Goal: Task Accomplishment & Management: Use online tool/utility

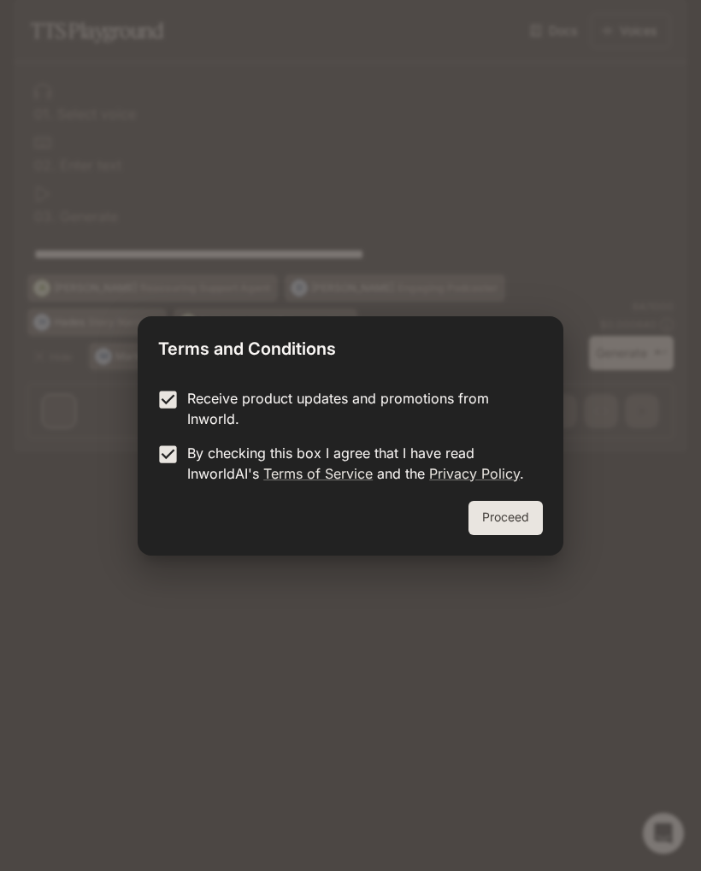
click at [522, 524] on button "Proceed" at bounding box center [506, 518] width 74 height 34
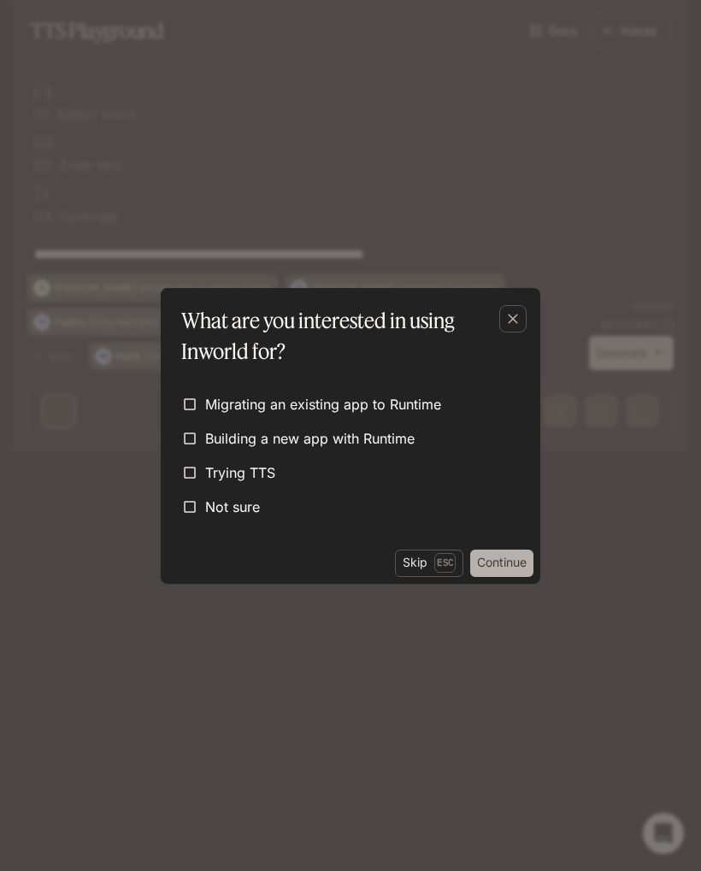
click at [513, 563] on button "Continue" at bounding box center [501, 563] width 63 height 27
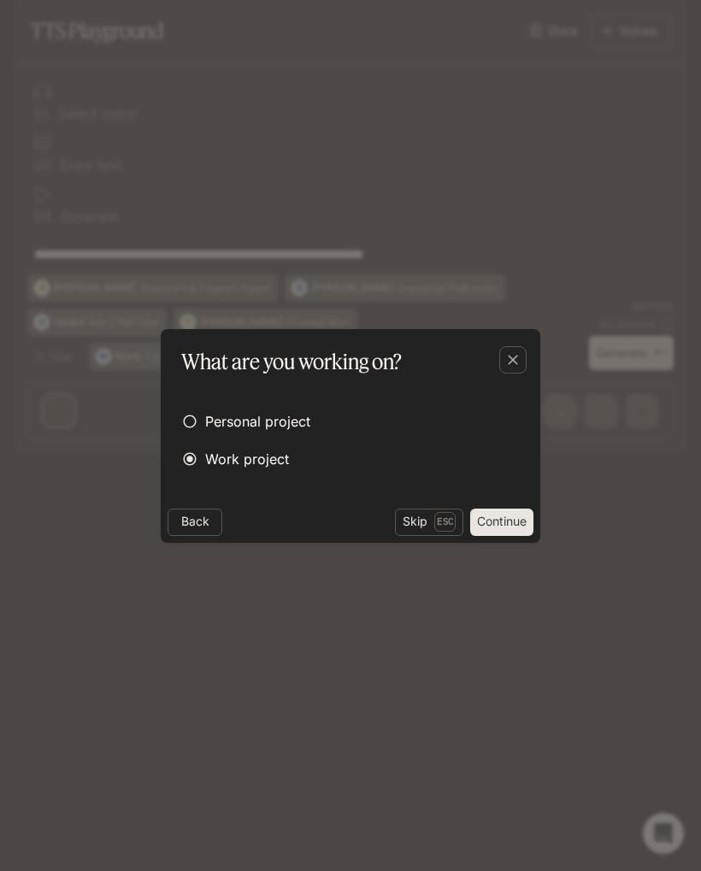
click at [504, 528] on button "Continue" at bounding box center [501, 522] width 63 height 27
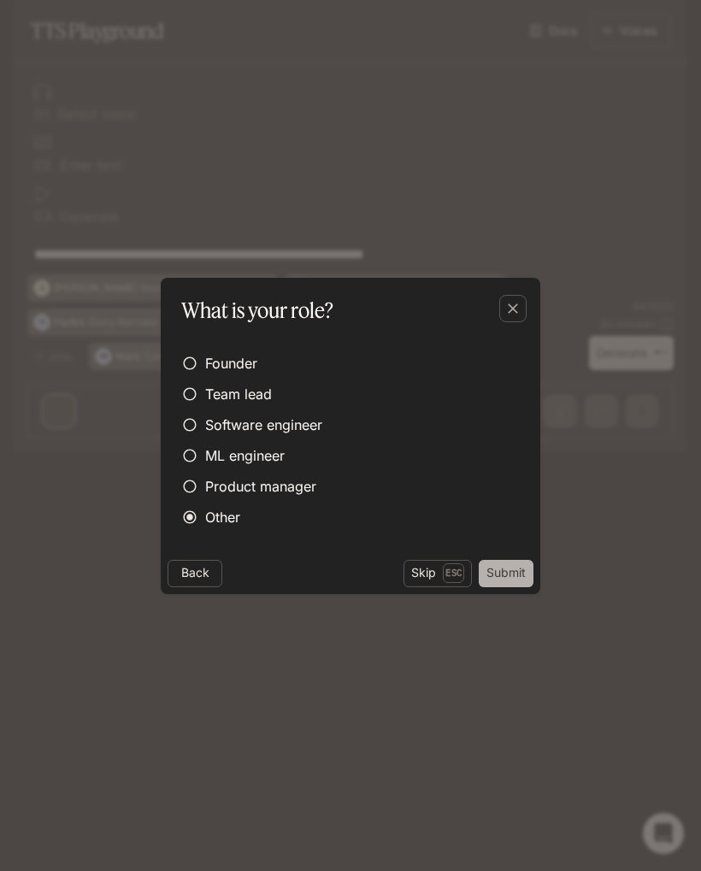
click at [507, 580] on button "Submit" at bounding box center [506, 573] width 55 height 27
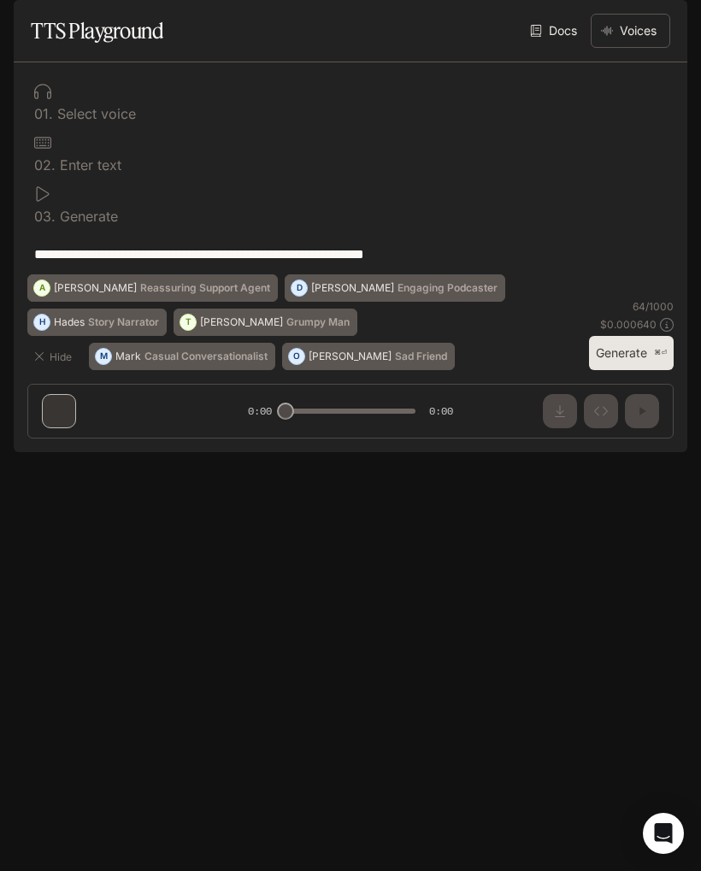
click at [56, 121] on p "Select voice" at bounding box center [94, 114] width 83 height 14
click at [638, 48] on button "Voices" at bounding box center [631, 31] width 80 height 34
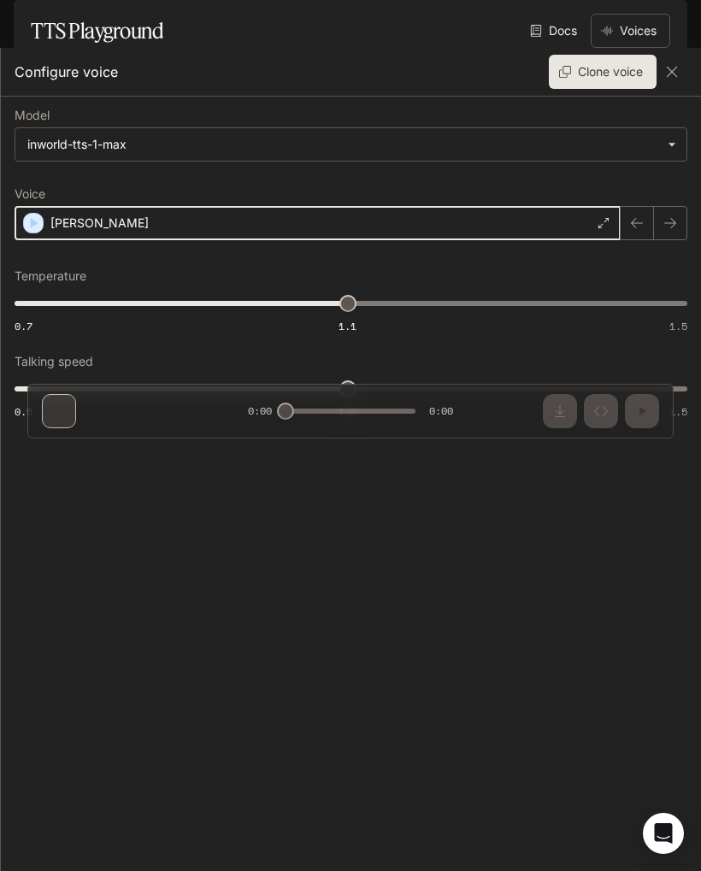
click at [41, 225] on div "button" at bounding box center [33, 223] width 19 height 19
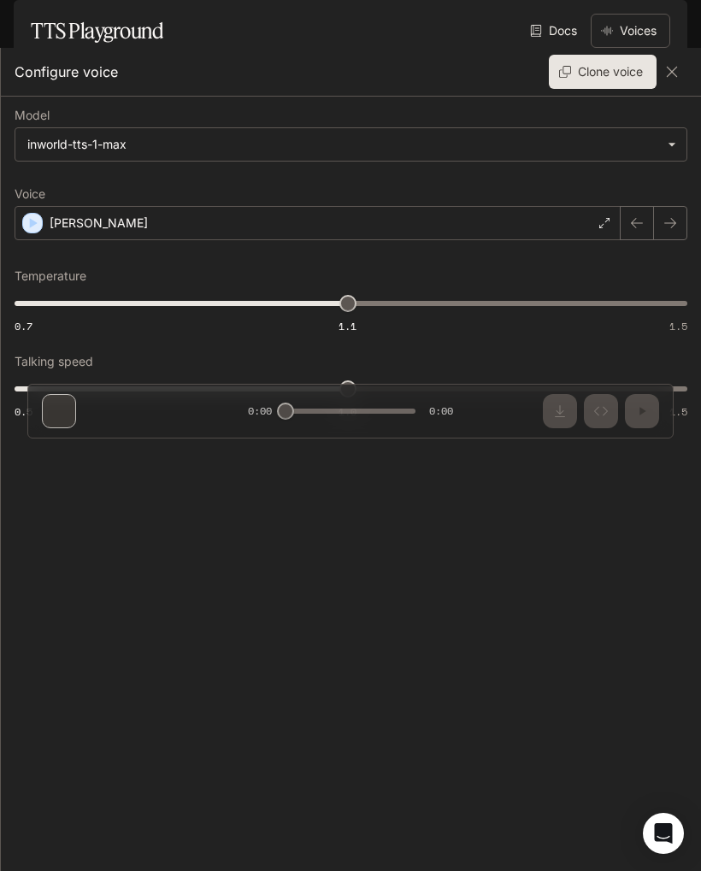
click at [595, 233] on div "[PERSON_NAME]" at bounding box center [318, 223] width 606 height 34
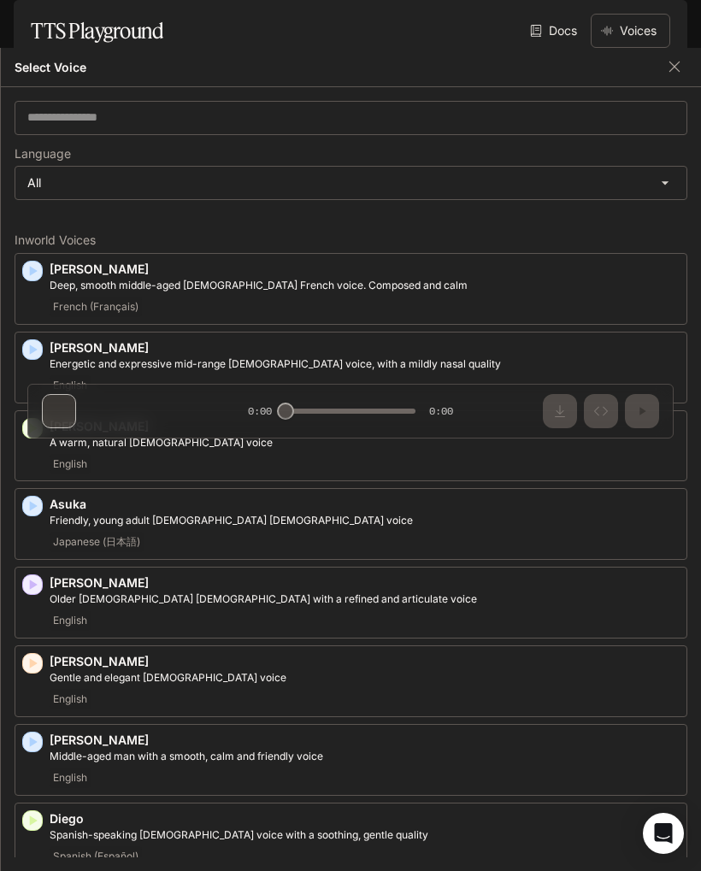
click at [31, 427] on icon "button" at bounding box center [34, 428] width 8 height 10
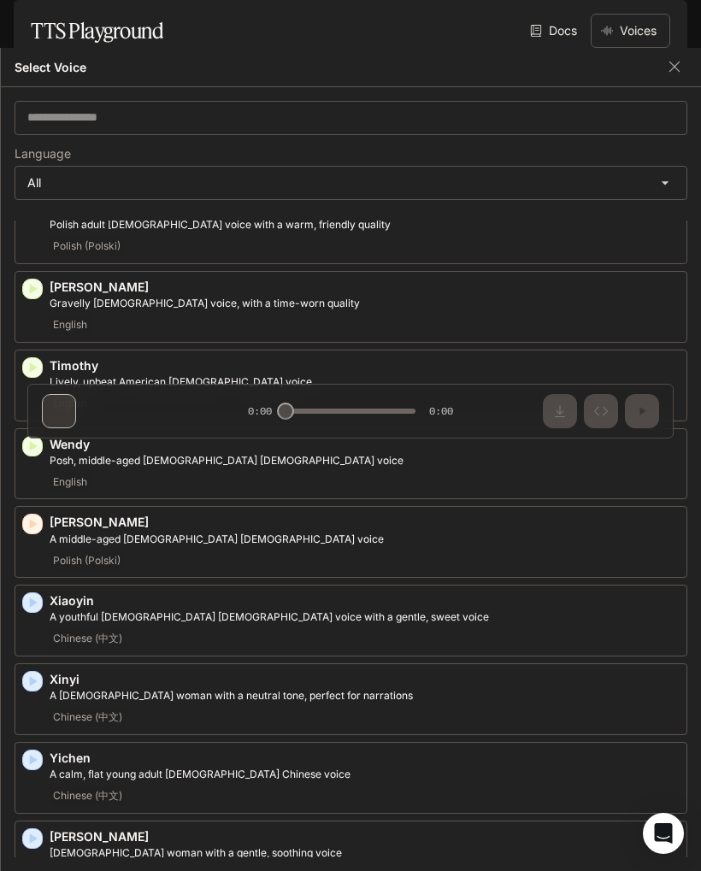
scroll to position [2953, 0]
click at [34, 752] on icon "button" at bounding box center [32, 760] width 17 height 17
click at [32, 677] on icon "button" at bounding box center [34, 682] width 8 height 10
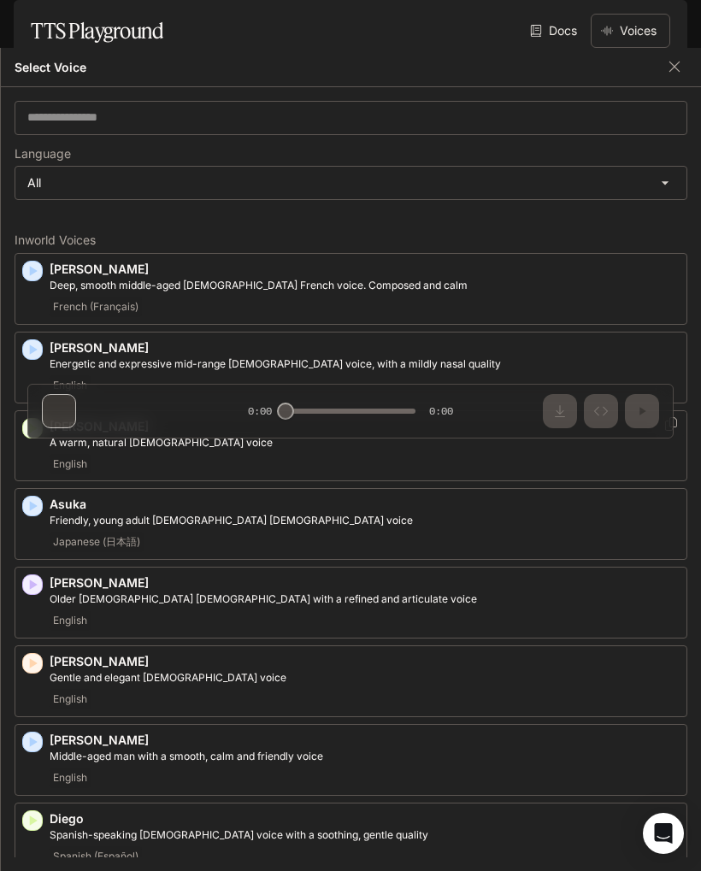
scroll to position [0, 0]
click at [659, 198] on body "**********" at bounding box center [350, 435] width 701 height 871
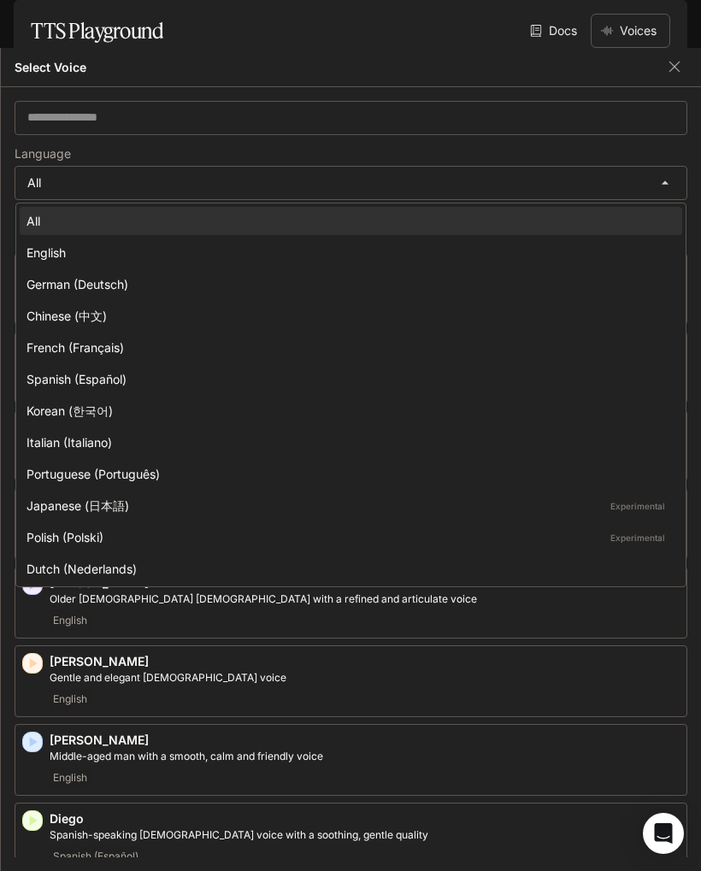
click at [37, 246] on div "English" at bounding box center [348, 253] width 642 height 18
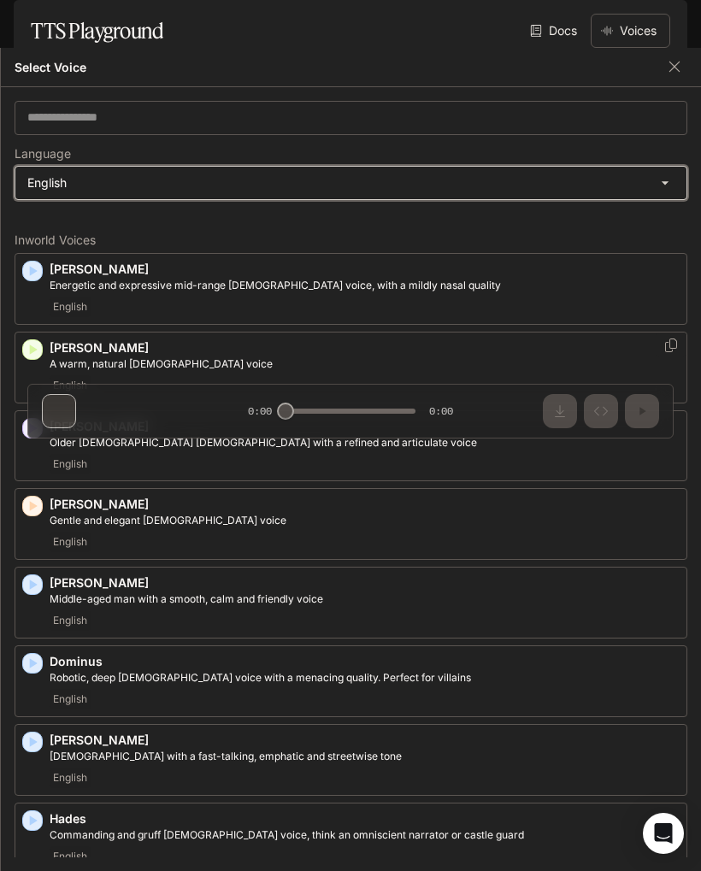
type input "*****"
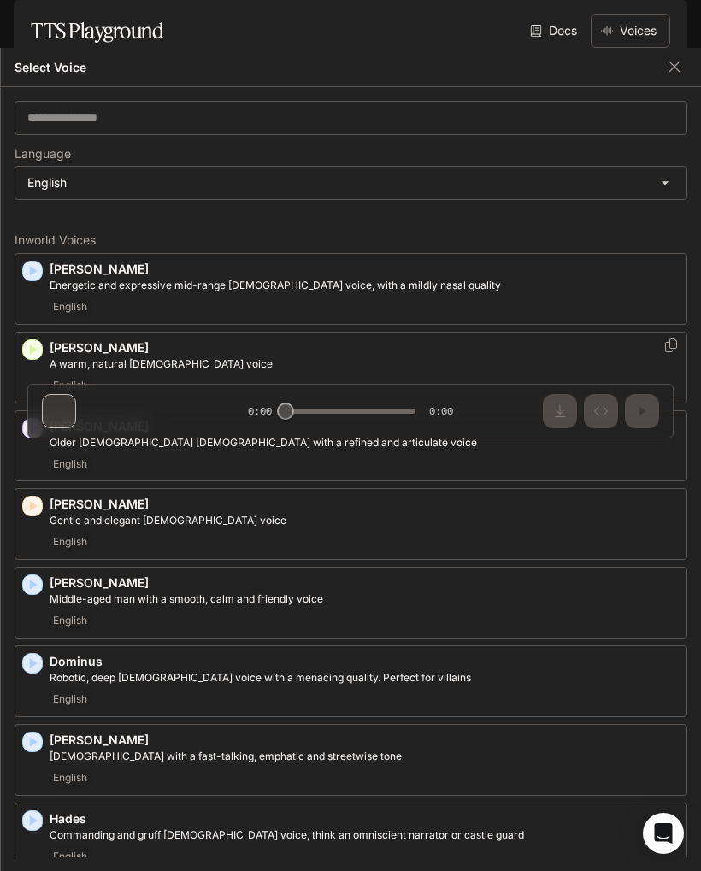
click at [32, 502] on icon "button" at bounding box center [34, 507] width 8 height 10
click at [648, 543] on div "English" at bounding box center [365, 542] width 630 height 21
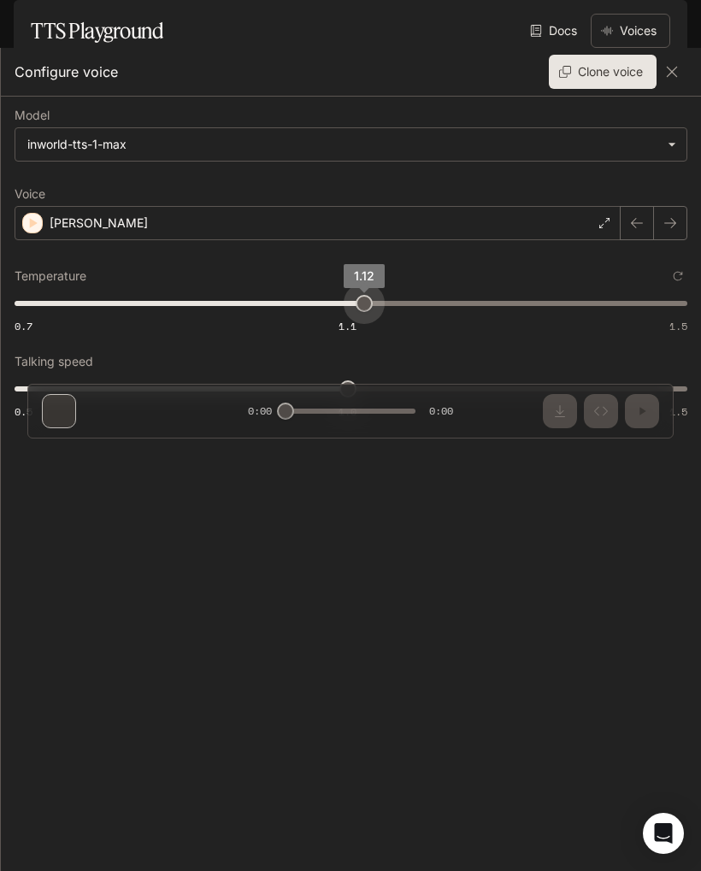
type input "****"
click at [353, 396] on span "1" at bounding box center [347, 388] width 17 height 17
click at [615, 86] on button "Clone voice" at bounding box center [603, 72] width 108 height 34
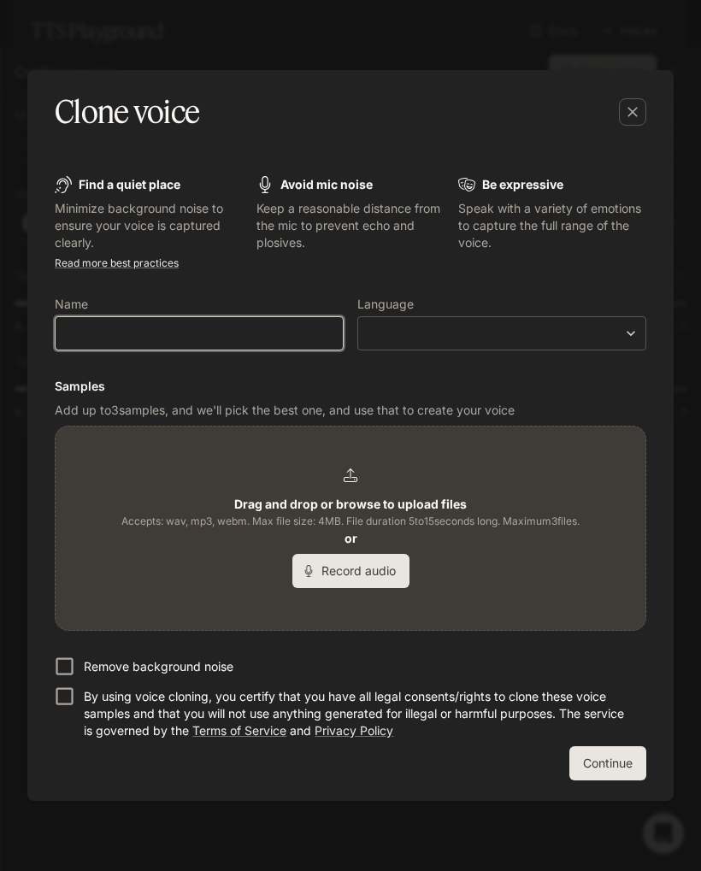
click at [296, 338] on input "text" at bounding box center [199, 333] width 287 height 17
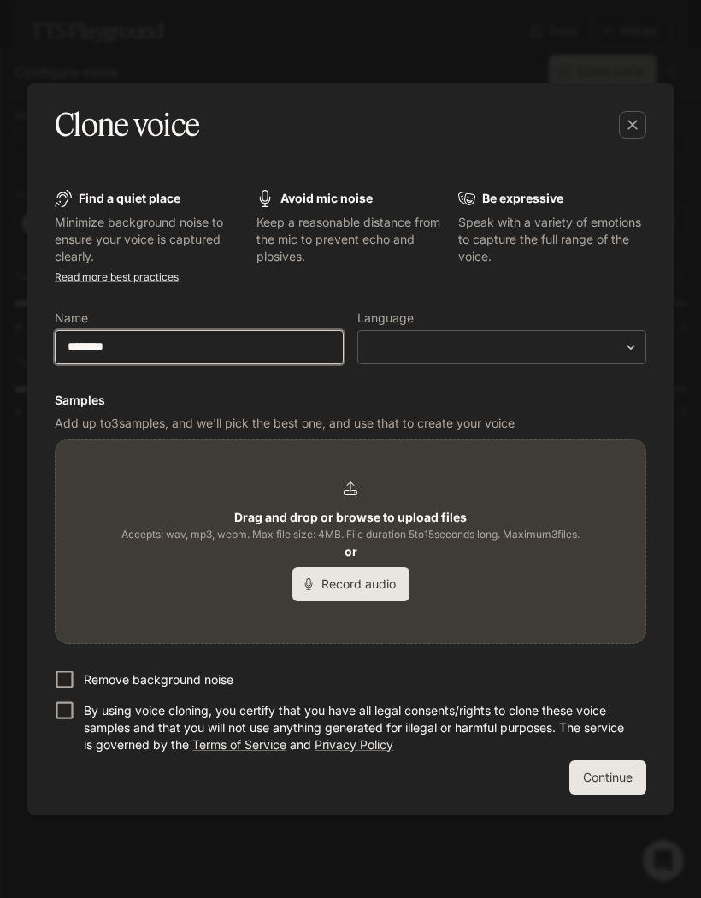
type input "********"
click at [562, 353] on body "**********" at bounding box center [350, 449] width 701 height 898
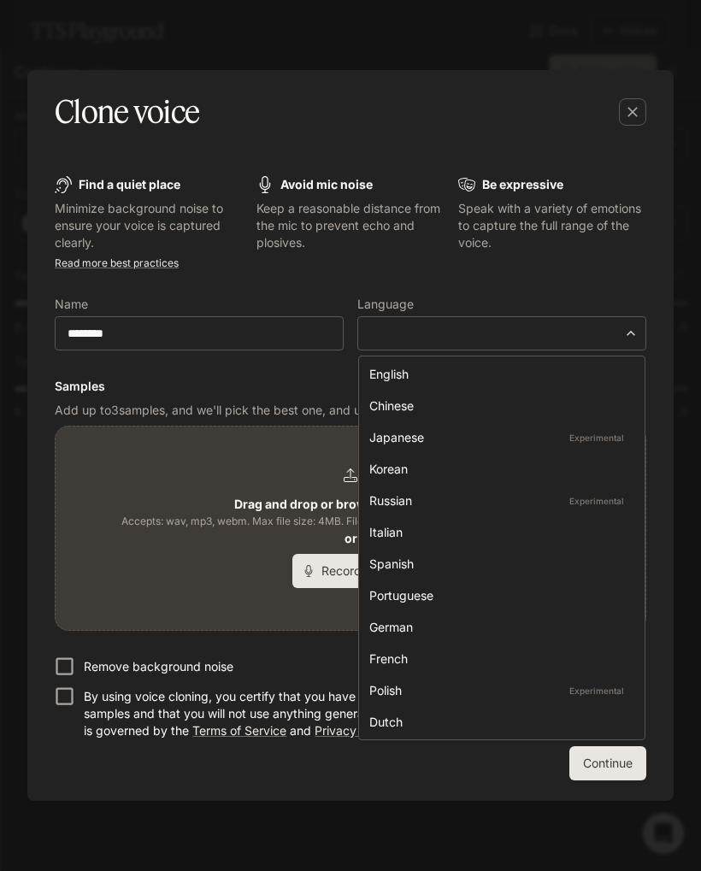
click at [560, 367] on div "English" at bounding box center [498, 374] width 258 height 18
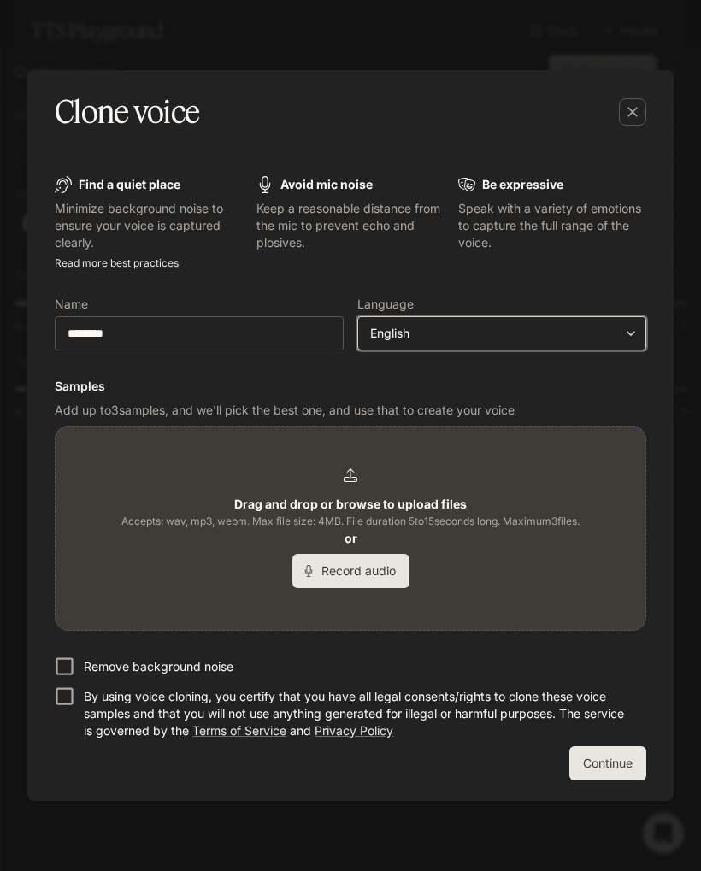
type input "*****"
click at [386, 568] on button "Record audio" at bounding box center [350, 571] width 117 height 34
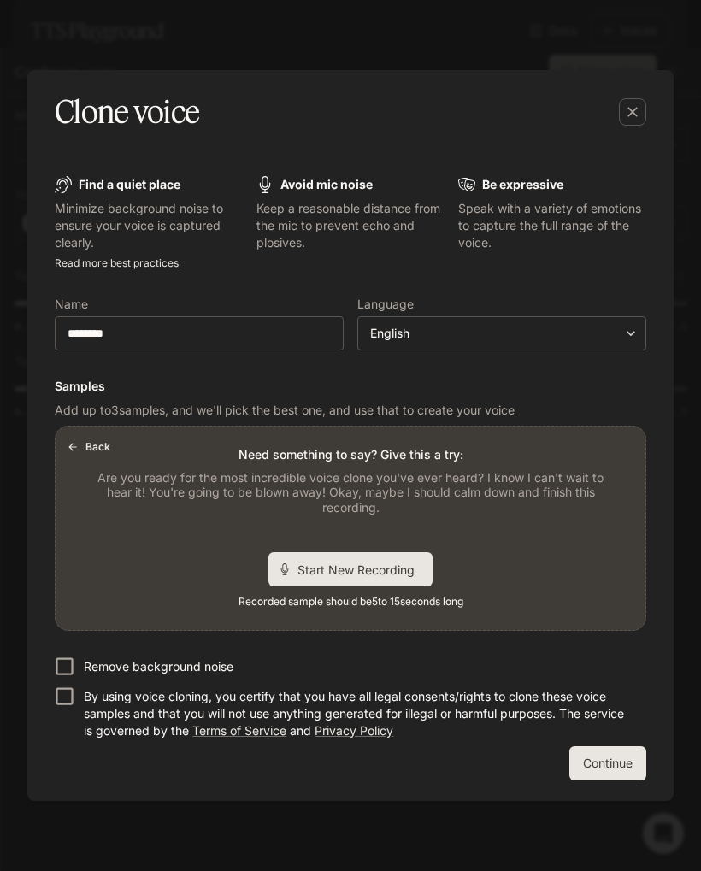
click at [410, 582] on div "Start New Recording" at bounding box center [350, 569] width 164 height 34
click at [606, 799] on div "Find a quiet place Minimize background noise to ensure your voice is captured c…" at bounding box center [350, 467] width 646 height 668
click at [605, 779] on button "Continue" at bounding box center [607, 763] width 77 height 34
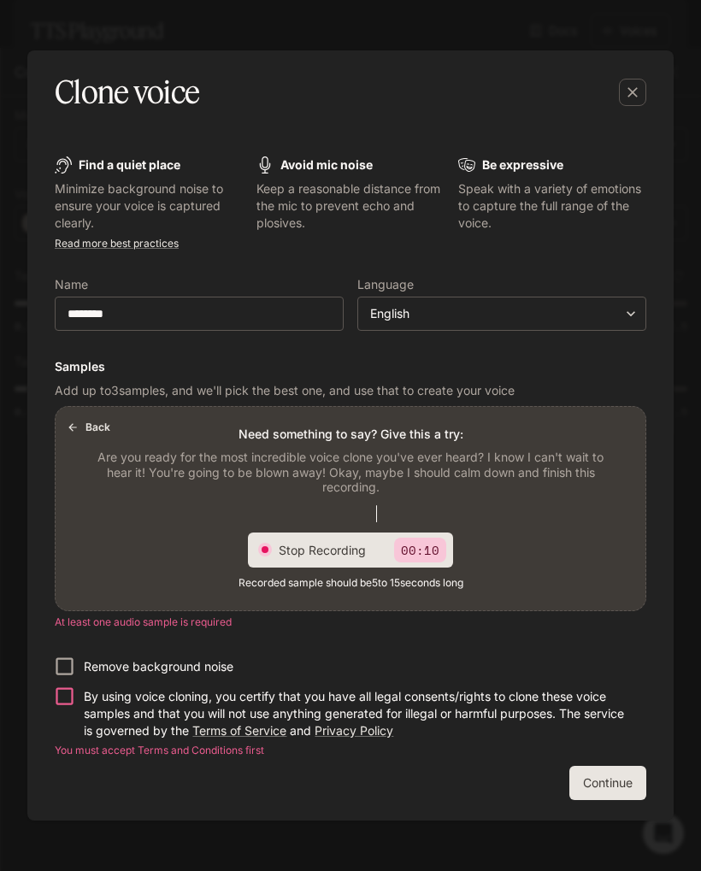
click at [422, 557] on p "00:10" at bounding box center [420, 550] width 52 height 25
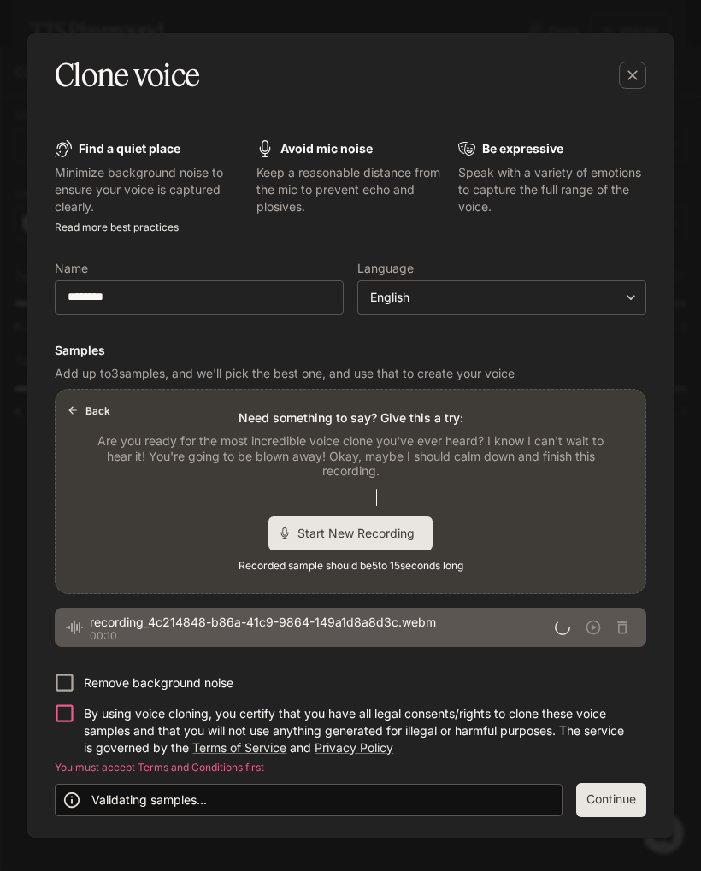
click at [410, 540] on span "Start New Recording" at bounding box center [362, 533] width 128 height 18
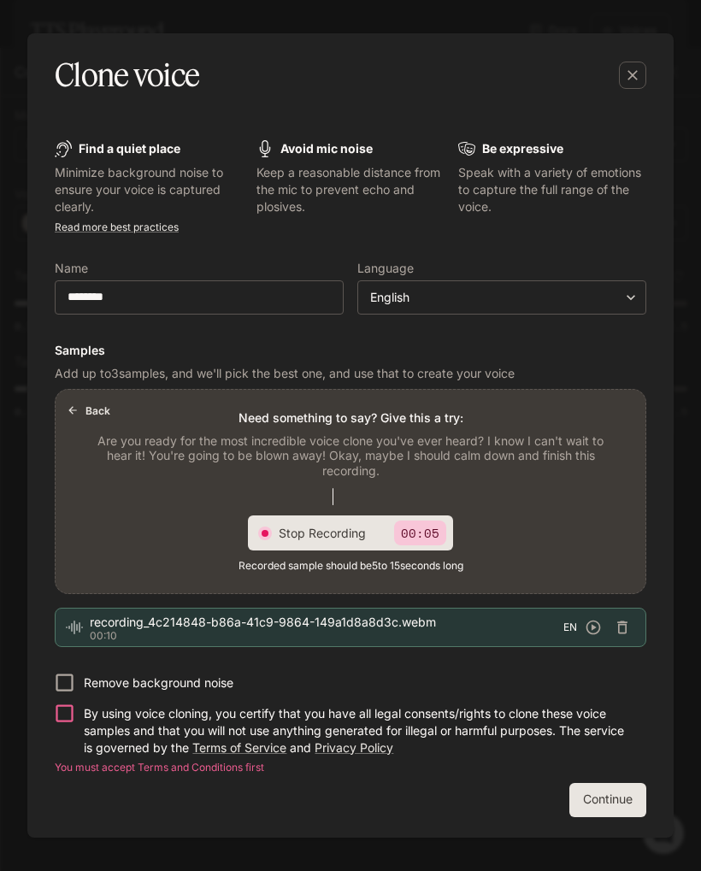
click at [432, 528] on p "00:05" at bounding box center [420, 533] width 52 height 25
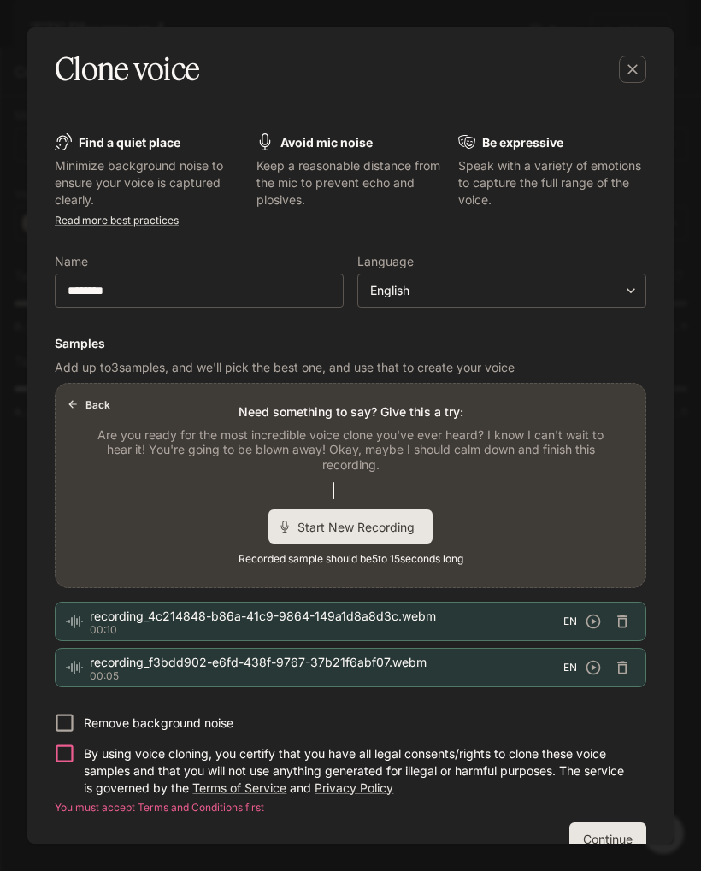
click at [651, 61] on button "button" at bounding box center [632, 69] width 41 height 41
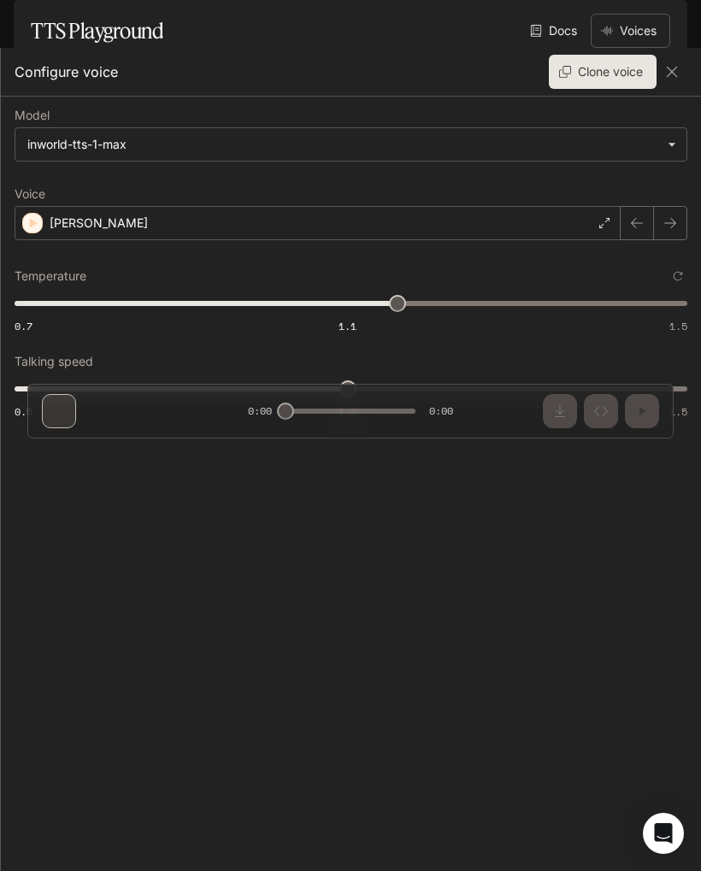
click at [626, 87] on button "Clone voice" at bounding box center [603, 72] width 108 height 34
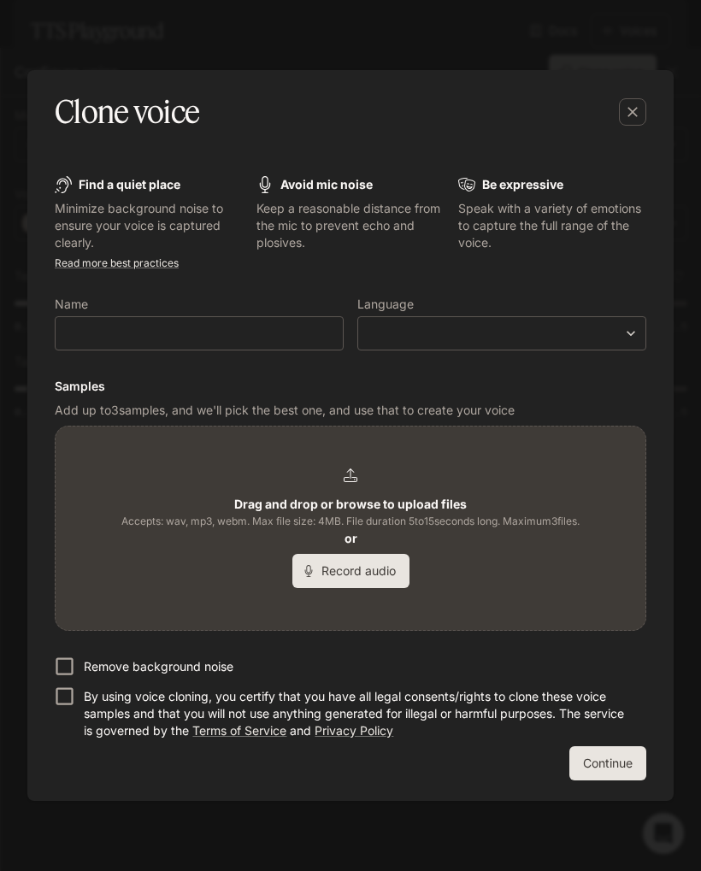
click at [633, 779] on button "Continue" at bounding box center [607, 763] width 77 height 34
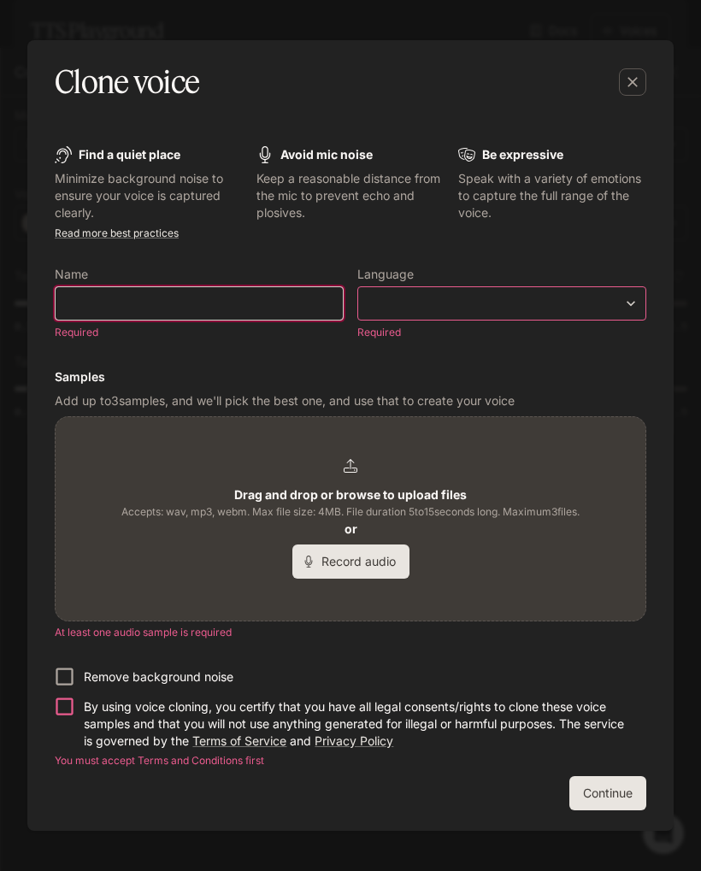
click at [120, 301] on input "text" at bounding box center [199, 303] width 287 height 17
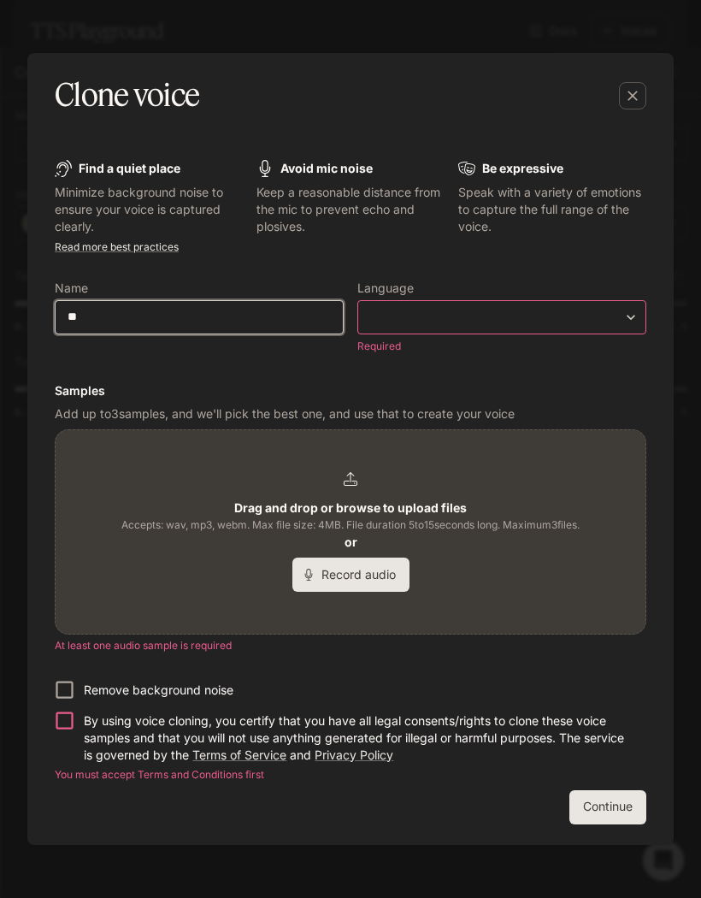
type input "**"
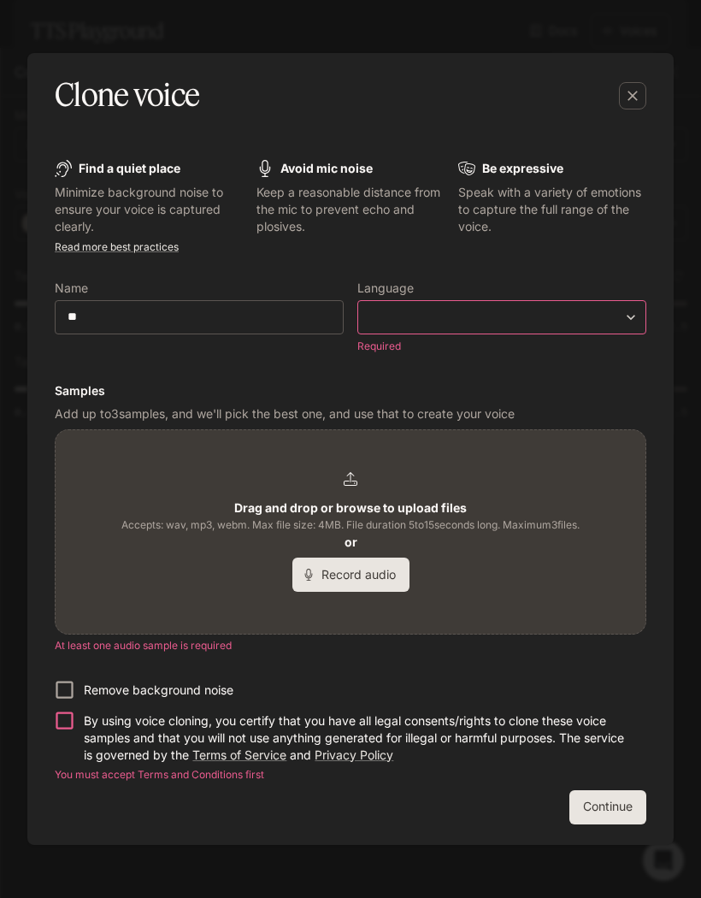
click at [577, 322] on body "**********" at bounding box center [350, 449] width 701 height 898
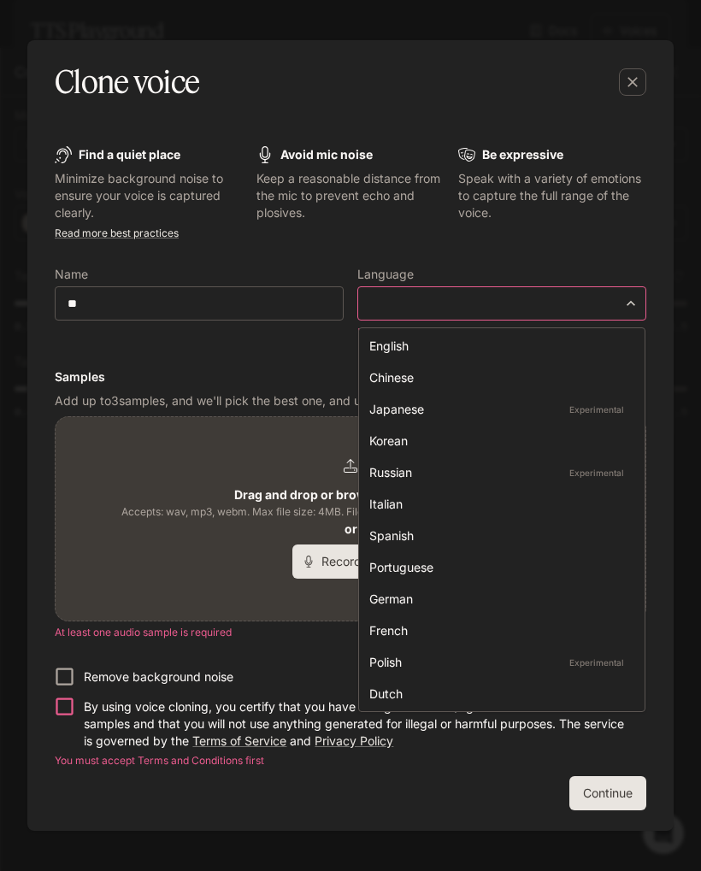
click at [527, 345] on div "English" at bounding box center [498, 346] width 258 height 18
type input "*****"
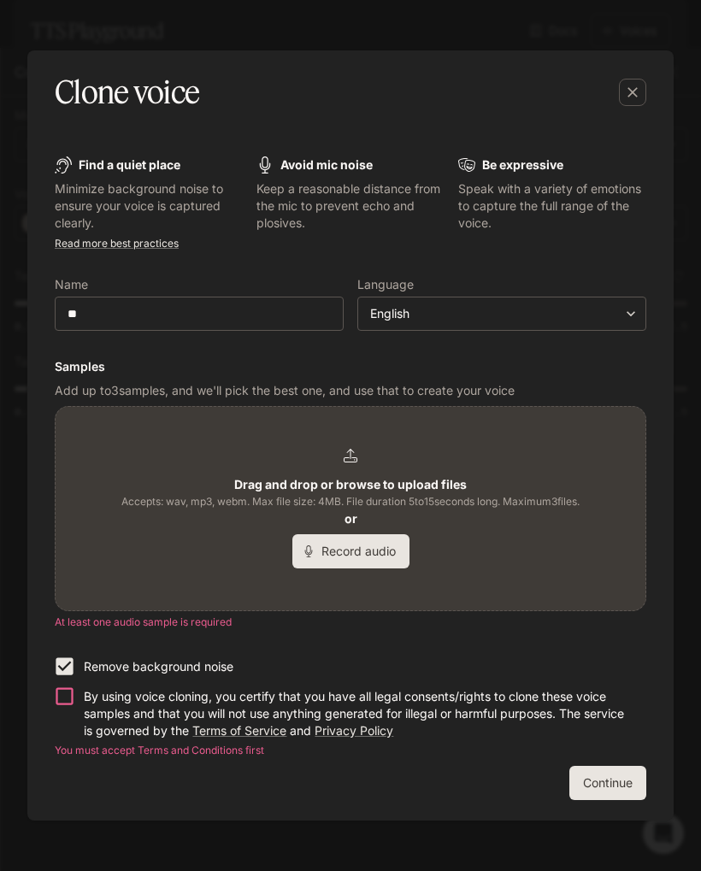
click at [620, 793] on button "Continue" at bounding box center [607, 783] width 77 height 34
click at [383, 559] on button "Record audio" at bounding box center [350, 551] width 117 height 34
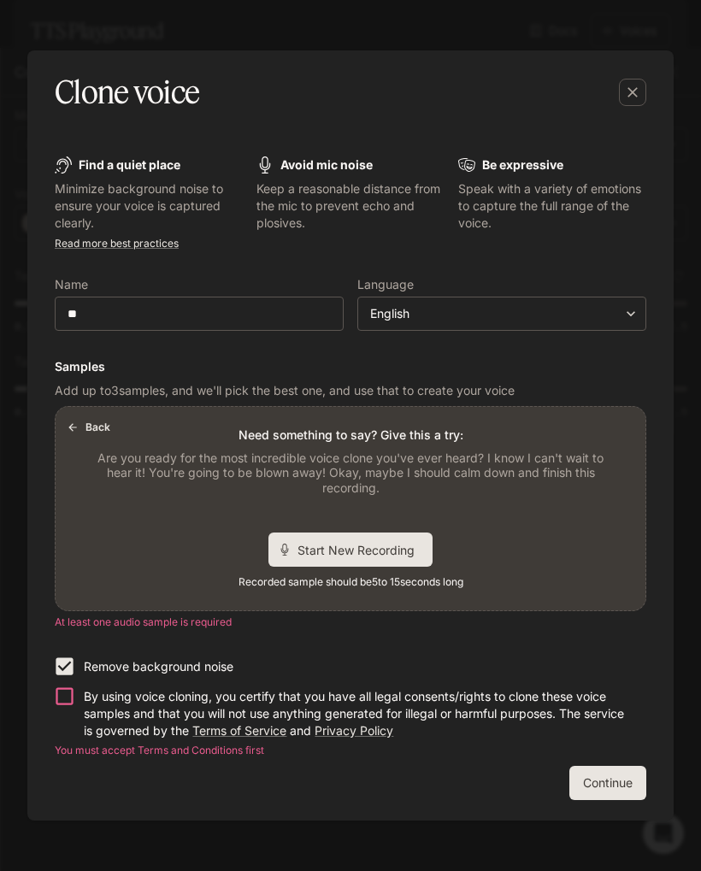
click at [405, 546] on span "Start New Recording" at bounding box center [362, 550] width 128 height 18
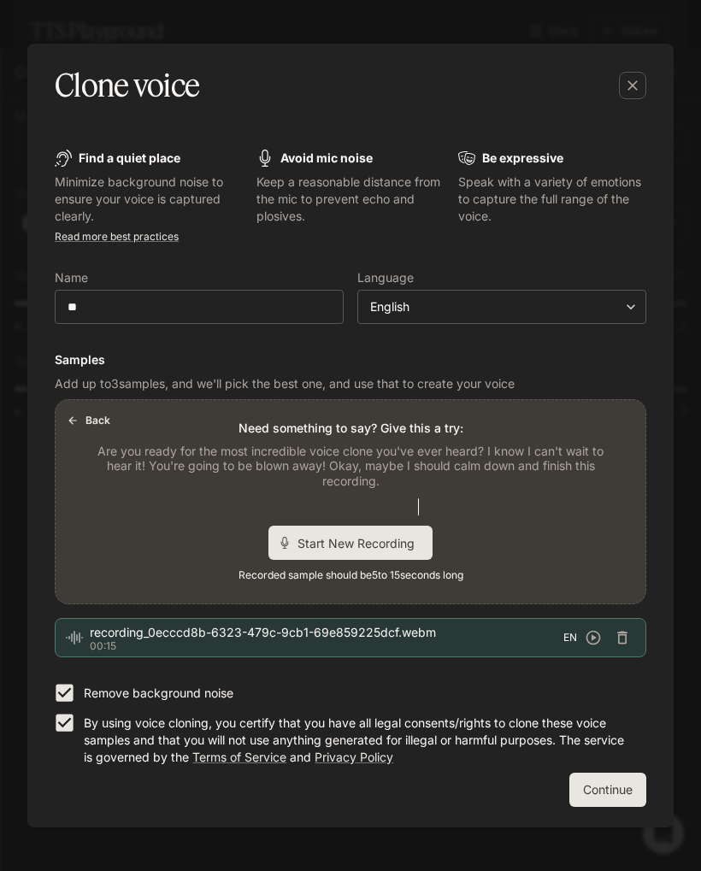
click at [615, 792] on button "Continue" at bounding box center [607, 790] width 77 height 34
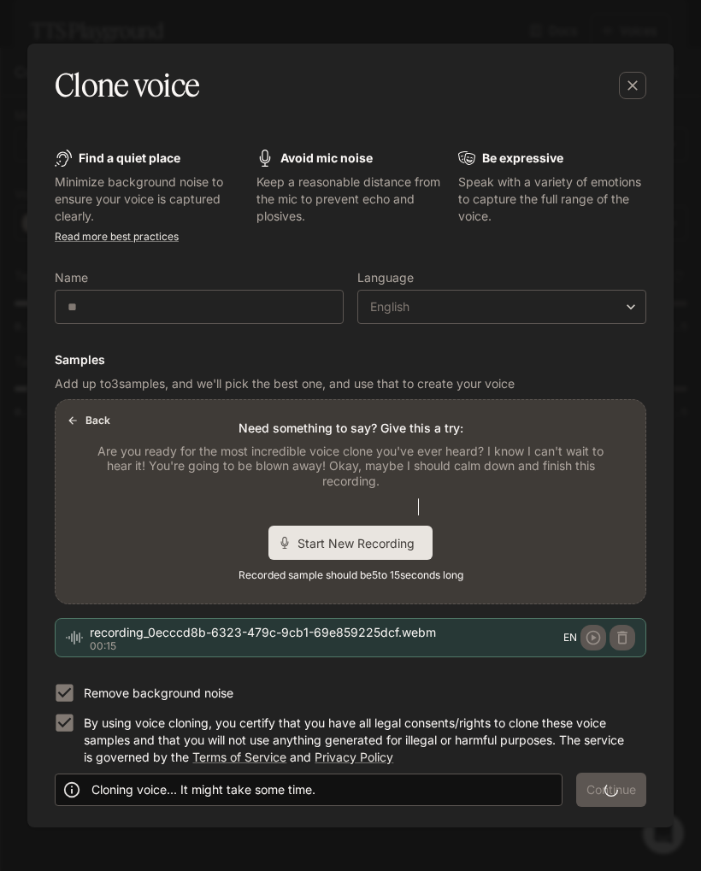
click at [601, 785] on div "Cloning voice... It might take some time. Continue" at bounding box center [351, 790] width 592 height 34
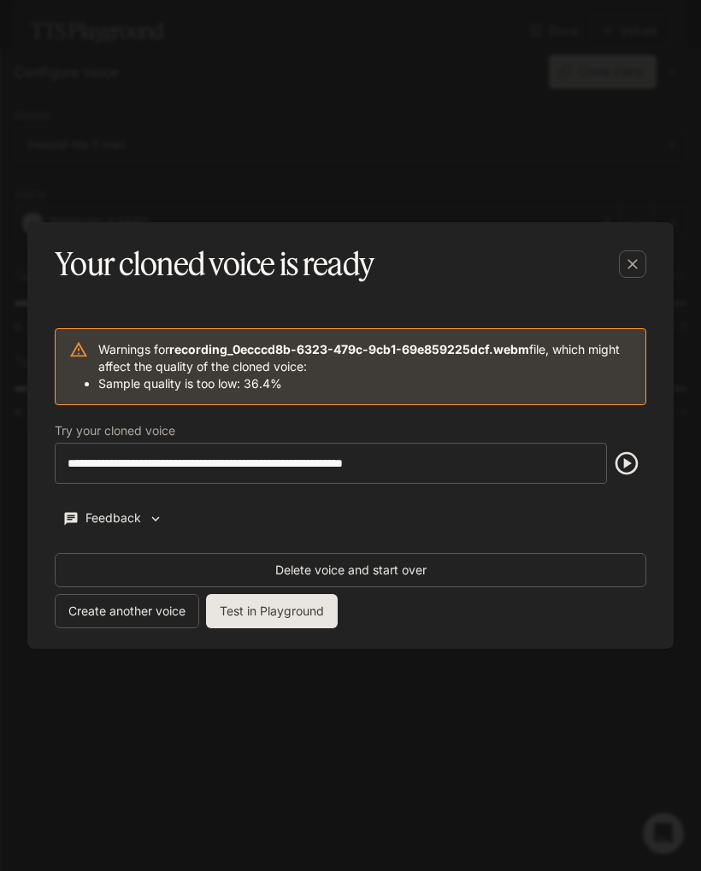
click at [641, 263] on div "button" at bounding box center [632, 264] width 27 height 27
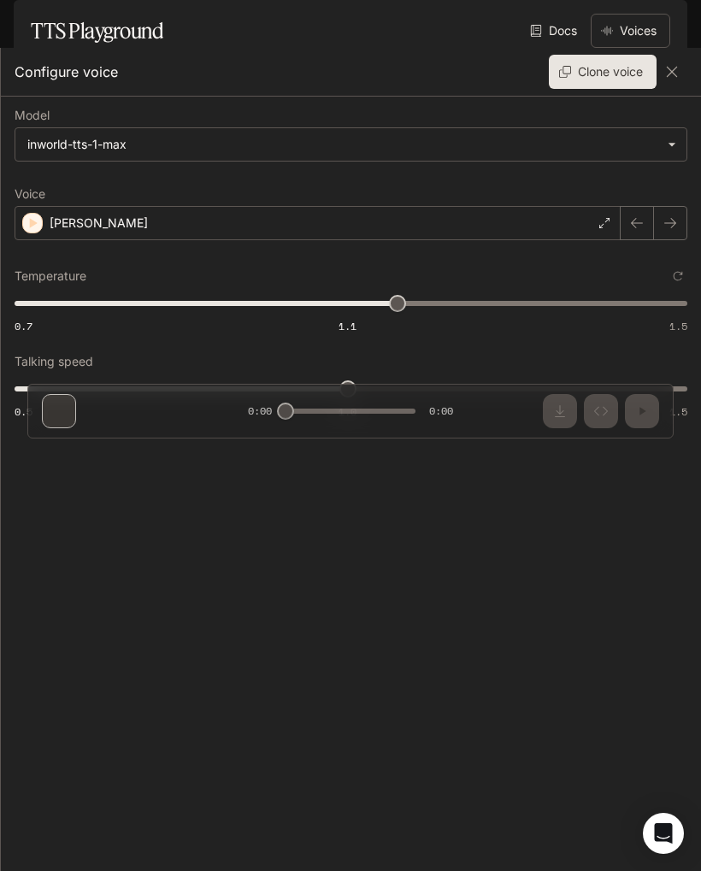
click at [667, 69] on icon "button" at bounding box center [672, 71] width 17 height 17
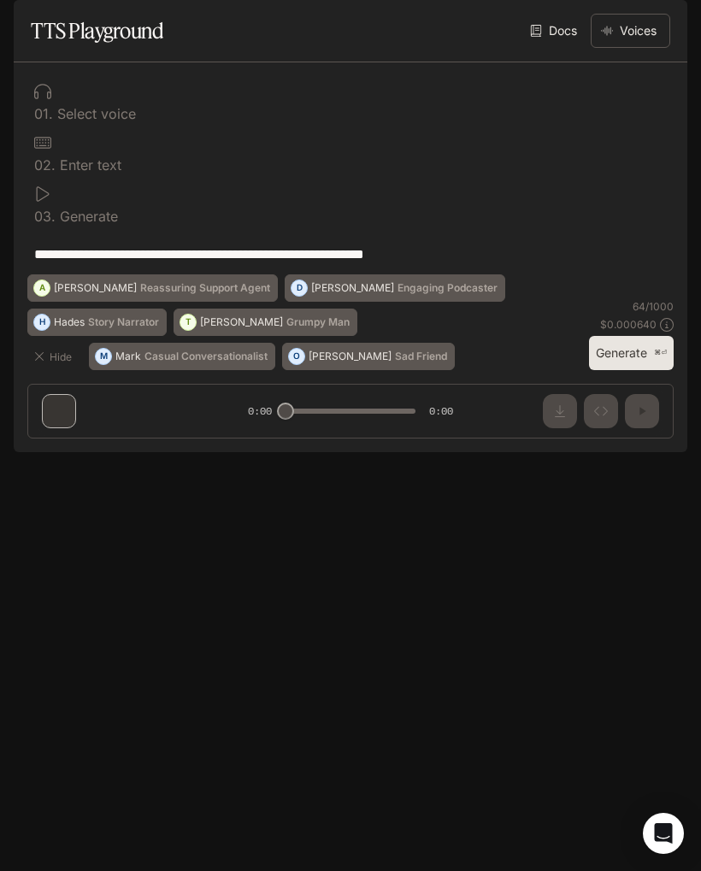
click at [52, 100] on div at bounding box center [350, 91] width 633 height 17
click at [91, 127] on div "0 1 . Select voice" at bounding box center [350, 101] width 646 height 51
click at [650, 48] on button "Voices" at bounding box center [631, 31] width 80 height 34
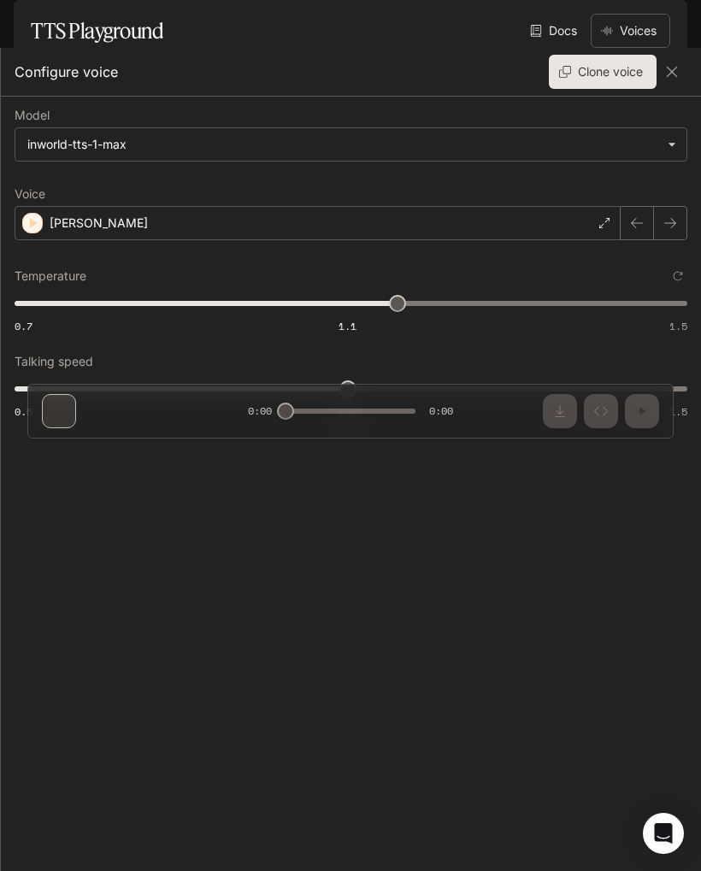
click at [79, 213] on div "[PERSON_NAME]" at bounding box center [318, 223] width 606 height 34
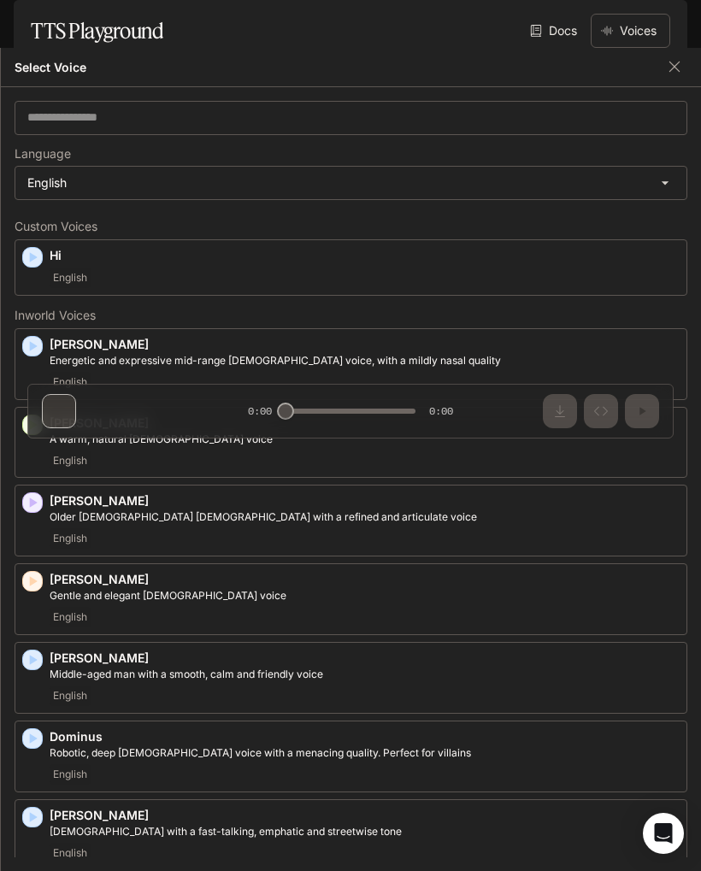
click at [30, 258] on icon "button" at bounding box center [34, 257] width 8 height 10
click at [38, 432] on div "button" at bounding box center [32, 425] width 21 height 21
click at [74, 425] on p "[PERSON_NAME]" at bounding box center [365, 423] width 630 height 17
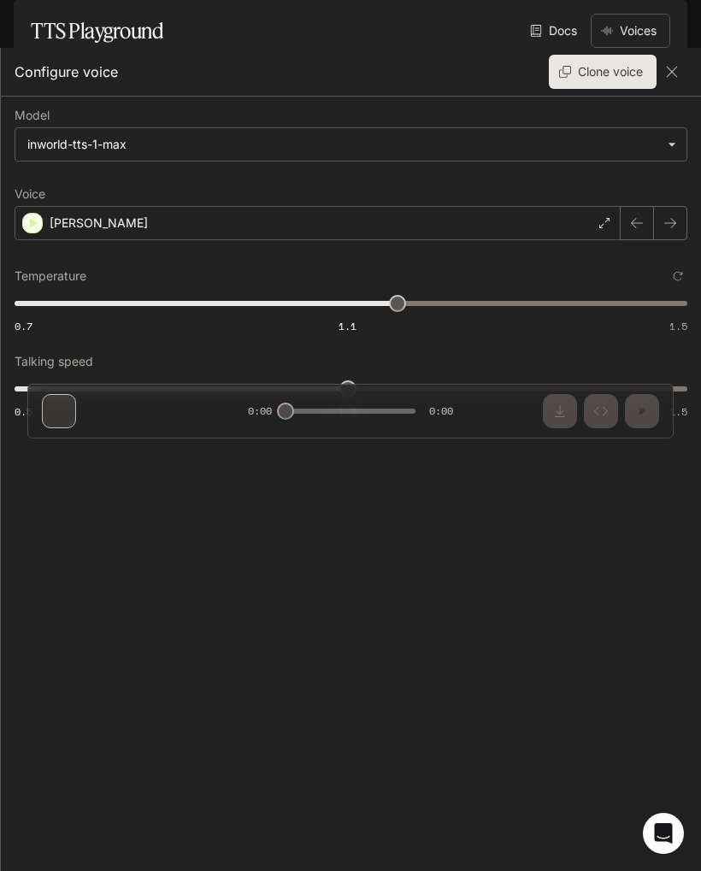
click at [611, 77] on button "Clone voice" at bounding box center [603, 72] width 108 height 34
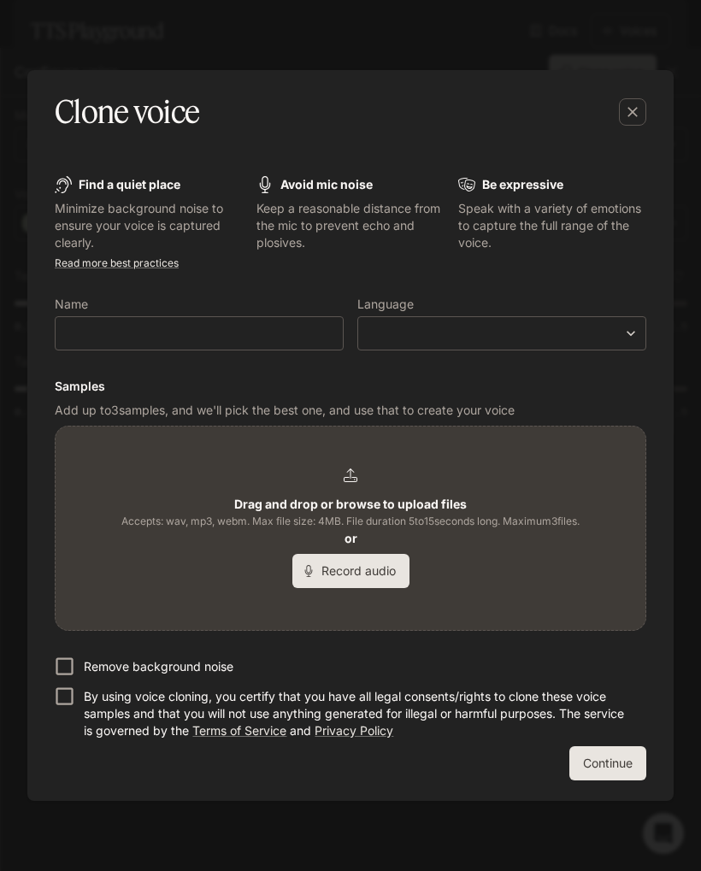
click at [628, 127] on button "button" at bounding box center [632, 111] width 41 height 41
